Goal: Task Accomplishment & Management: Use online tool/utility

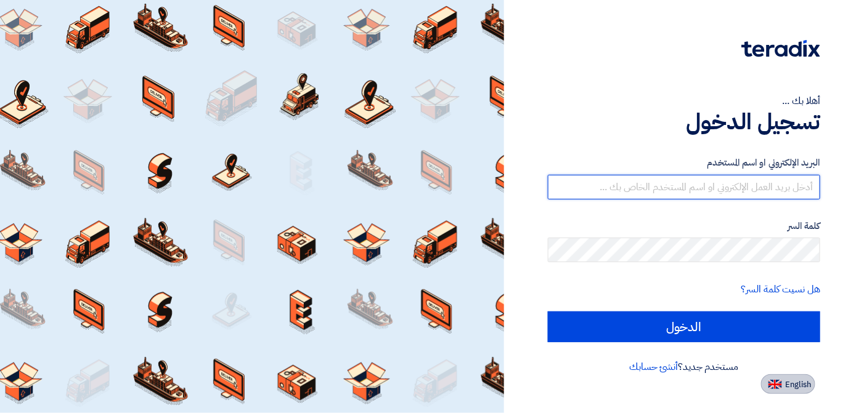
type input "[EMAIL_ADDRESS][DOMAIN_NAME]"
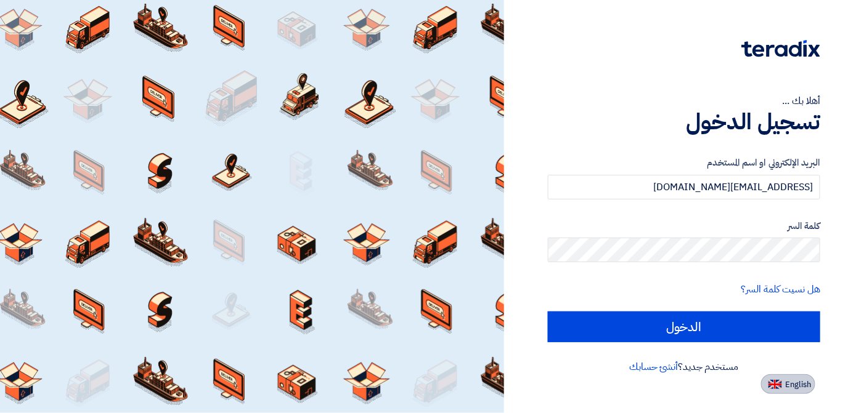
click at [782, 381] on button "English" at bounding box center [788, 385] width 54 height 20
type input "Sign in"
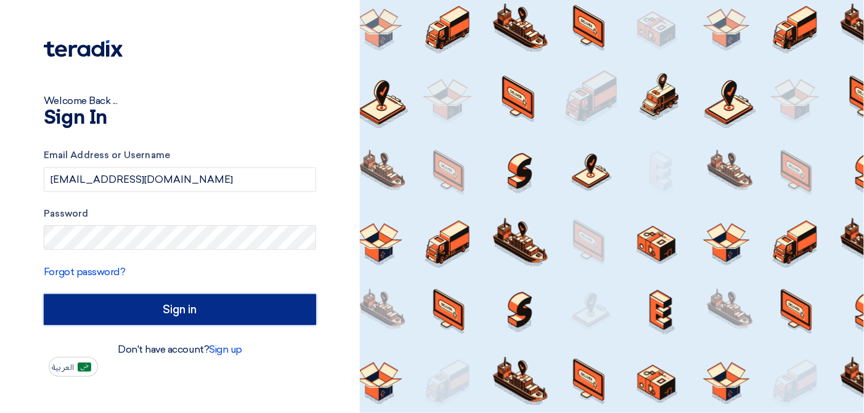
click at [232, 314] on input "Sign in" at bounding box center [180, 309] width 272 height 31
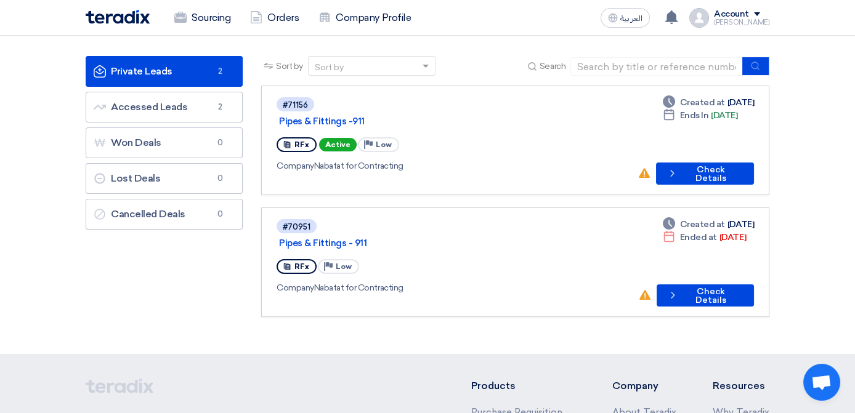
scroll to position [61, 0]
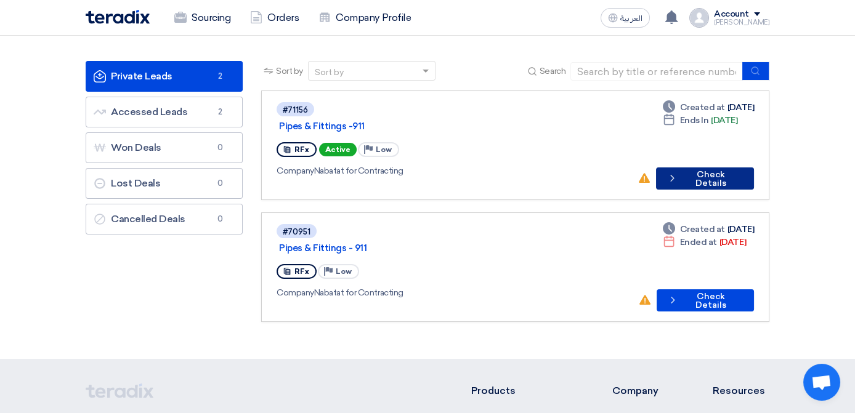
click at [749, 168] on button "Check details Check Details" at bounding box center [705, 179] width 98 height 22
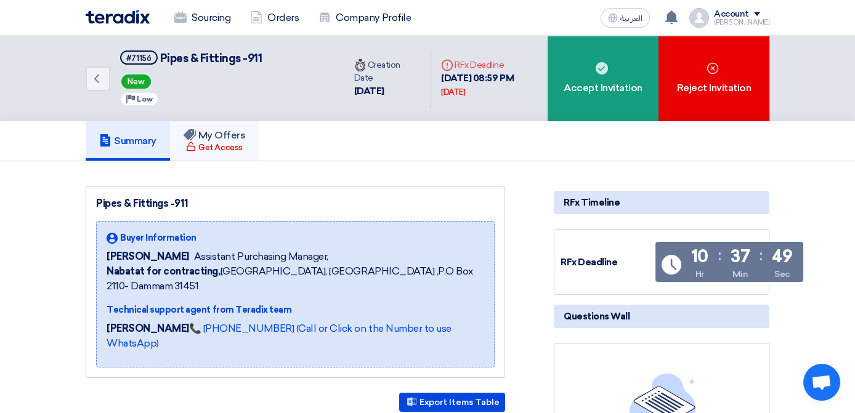
click at [186, 144] on div "Get Access" at bounding box center [214, 148] width 56 height 12
click at [186, 142] on div "Get Access" at bounding box center [214, 148] width 56 height 12
click at [89, 80] on icon "Back" at bounding box center [96, 78] width 15 height 15
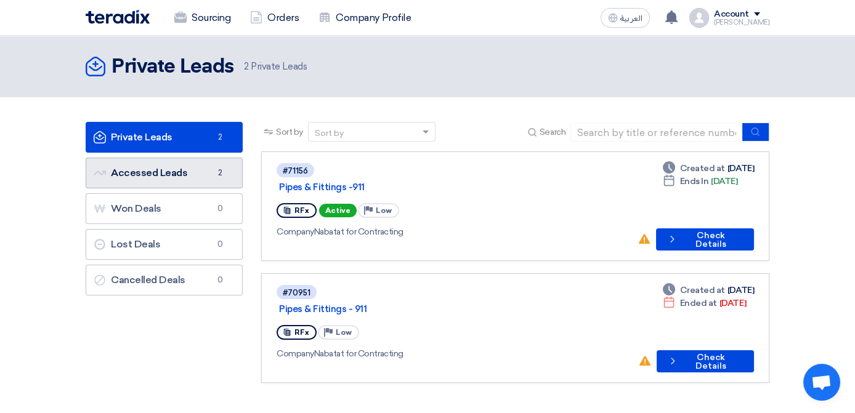
click at [95, 167] on link "Accessed Leads Accessed Leads 2" at bounding box center [164, 173] width 157 height 31
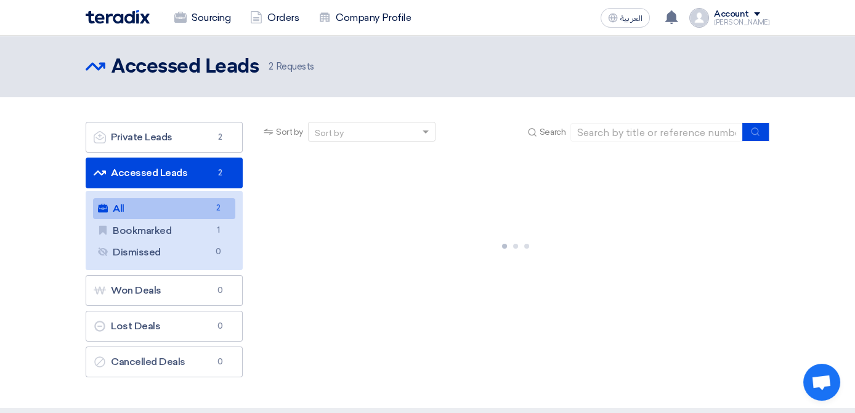
click at [93, 210] on link "All All 2" at bounding box center [164, 208] width 142 height 21
